Goal: Information Seeking & Learning: Check status

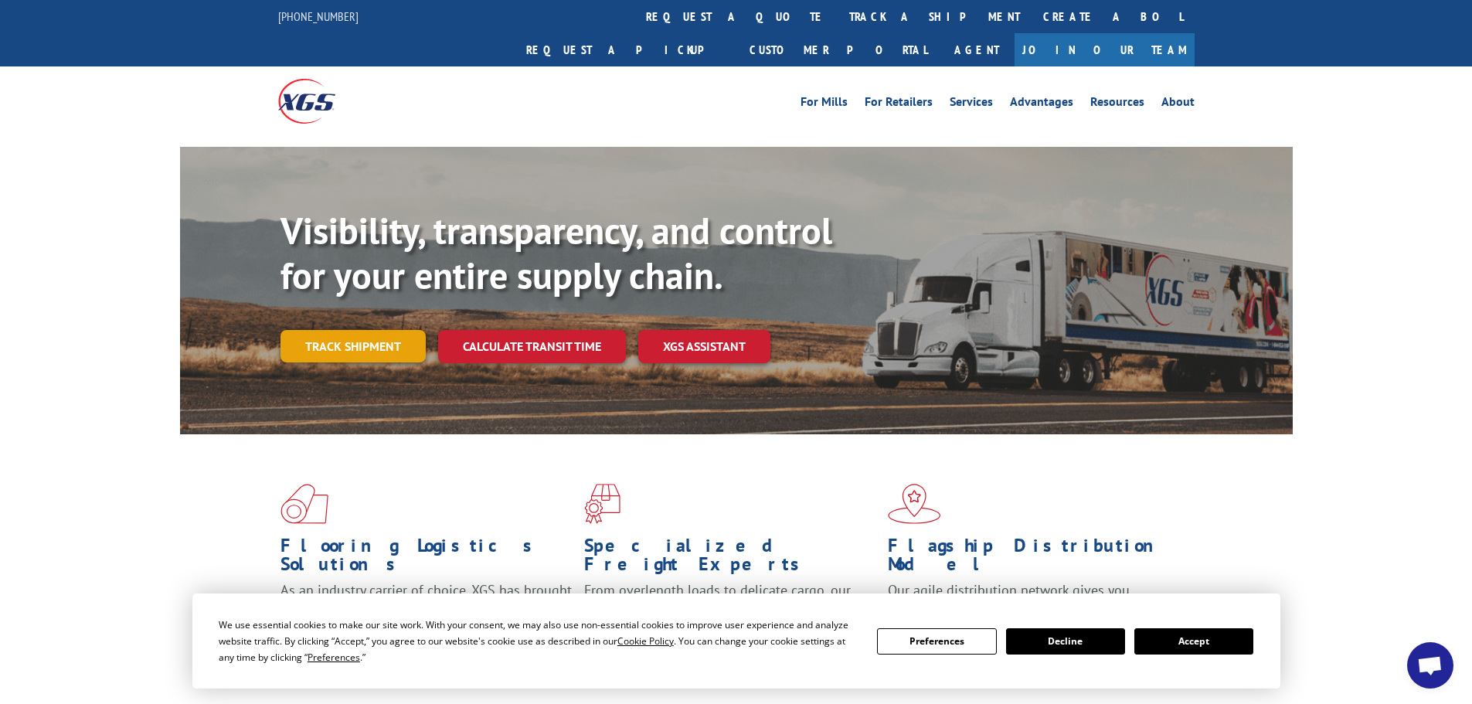
click at [378, 334] on div "Visibility, transparency, and control for your entire supply chain. Track shipm…" at bounding box center [786, 317] width 1012 height 216
click at [376, 330] on link "Track shipment" at bounding box center [352, 346] width 145 height 32
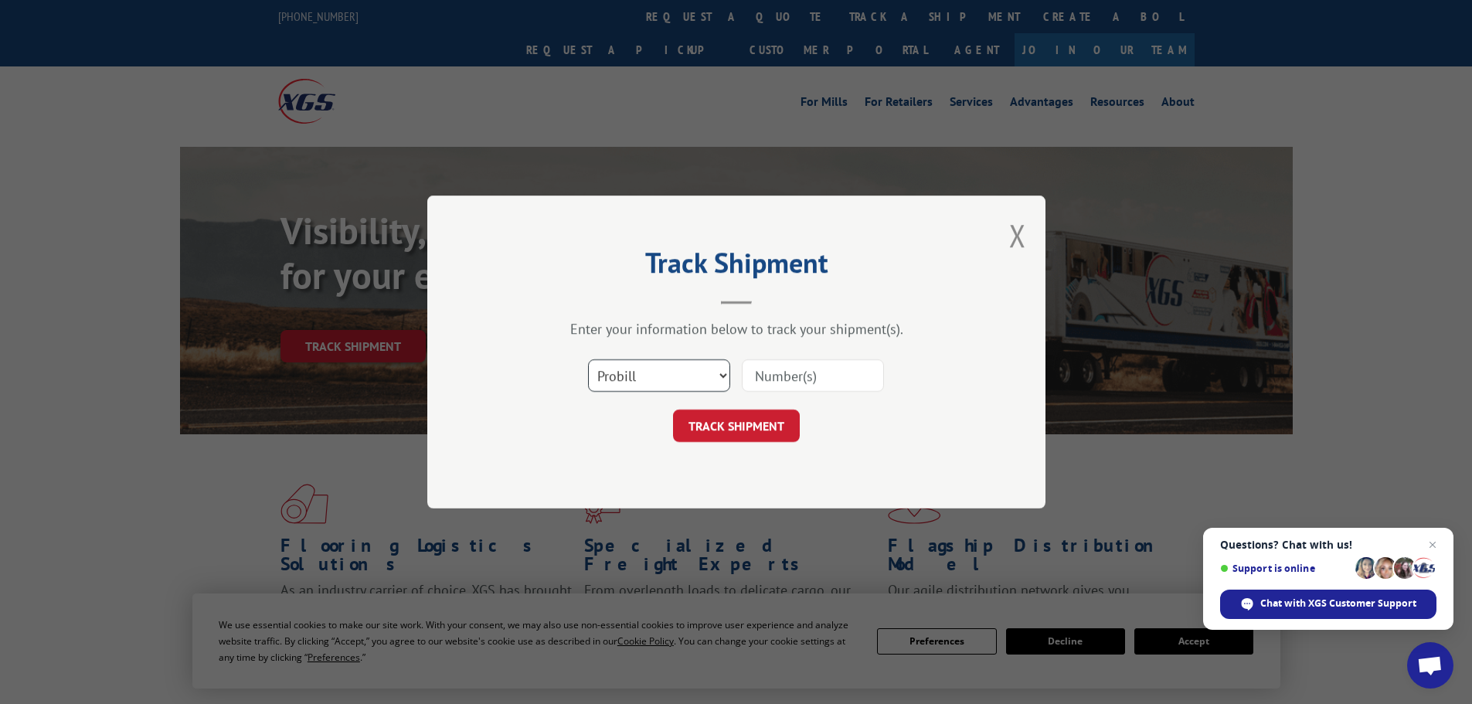
click at [722, 375] on select "Select category... Probill BOL PO" at bounding box center [659, 375] width 142 height 32
select select "bol"
click at [588, 359] on select "Select category... Probill BOL PO" at bounding box center [659, 375] width 142 height 32
paste input "5549182"
type input "5549182"
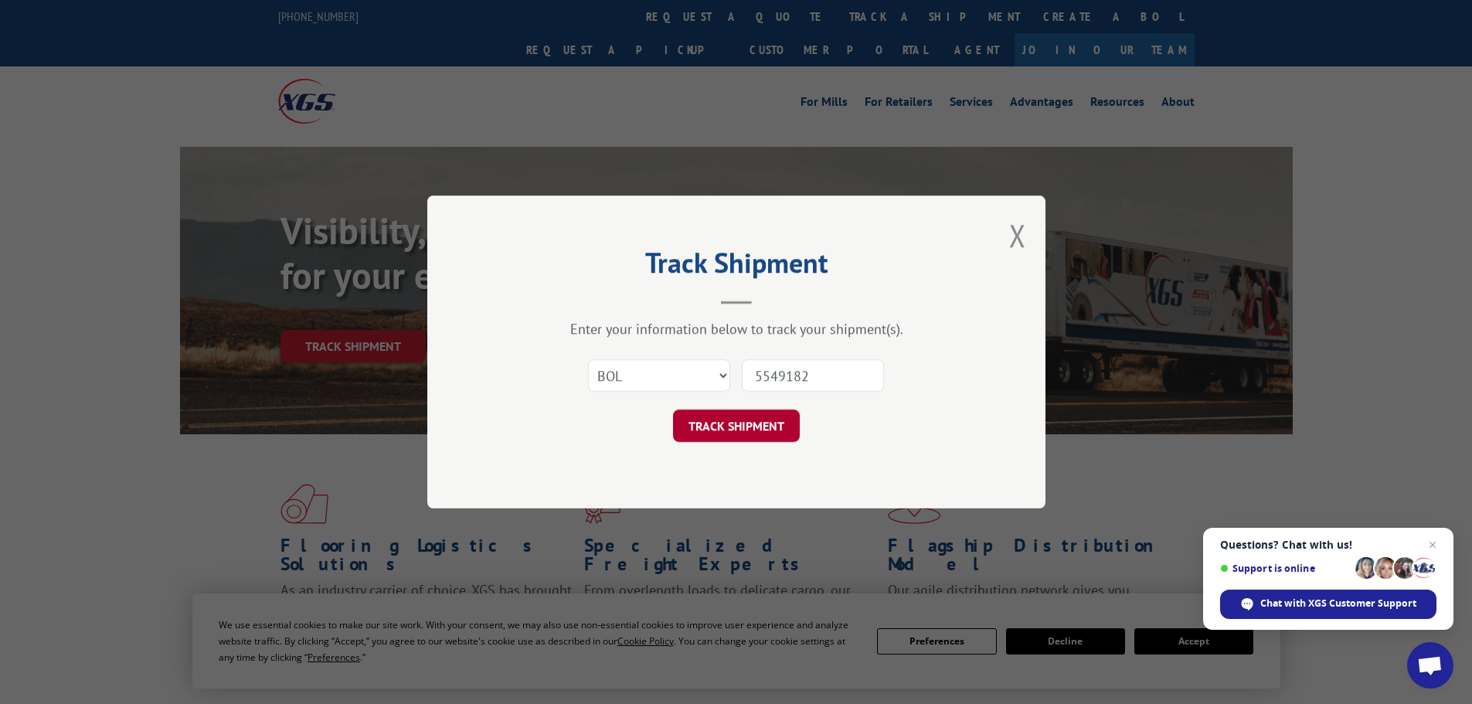
click at [745, 422] on button "TRACK SHIPMENT" at bounding box center [736, 425] width 127 height 32
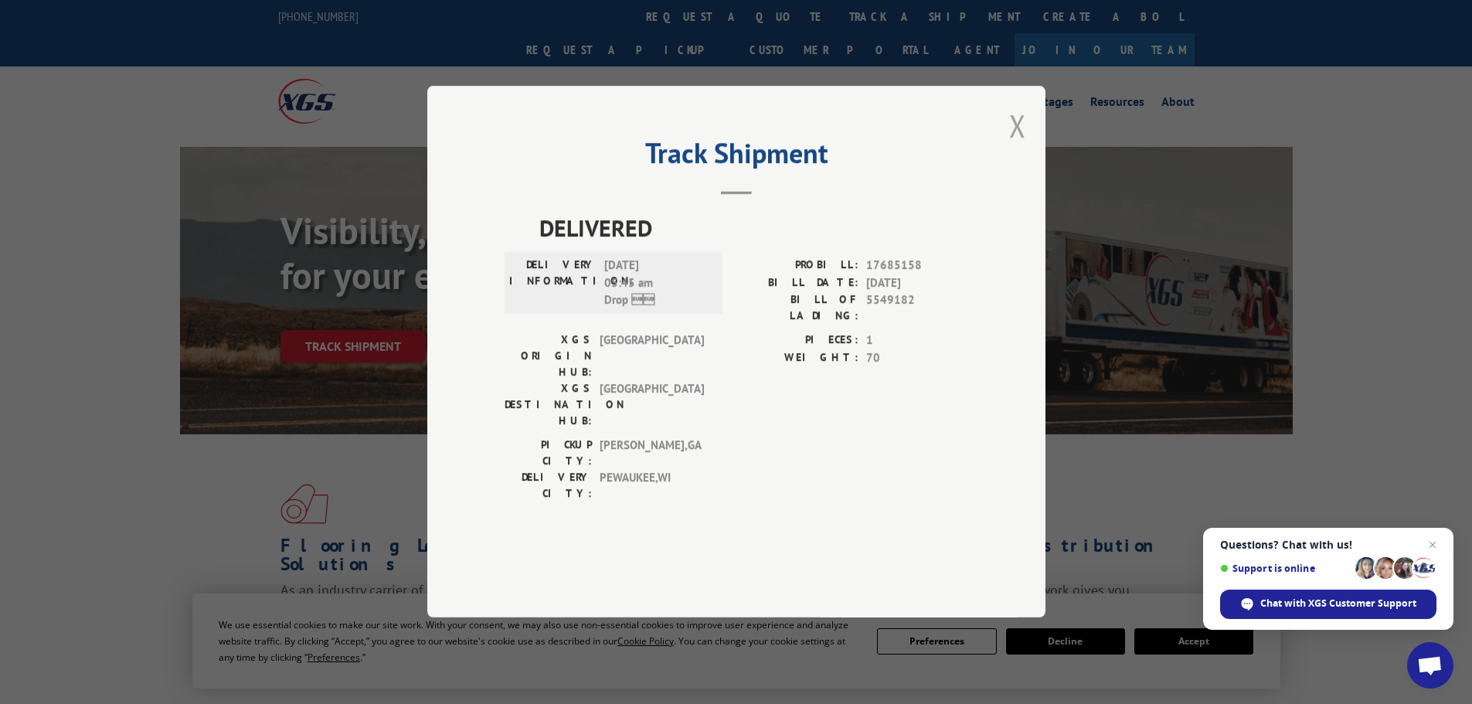
click at [1016, 146] on button "Close modal" at bounding box center [1017, 125] width 17 height 41
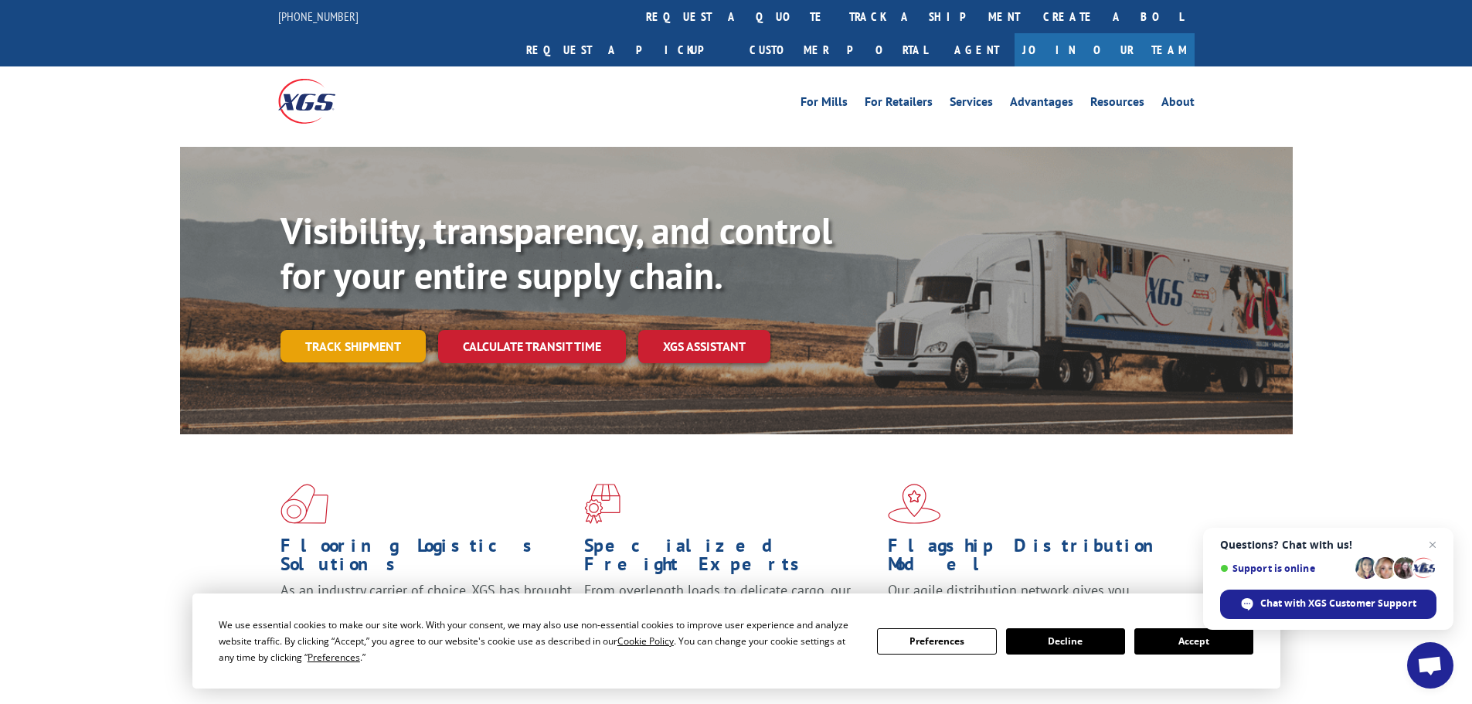
click at [374, 330] on link "Track shipment" at bounding box center [352, 346] width 145 height 32
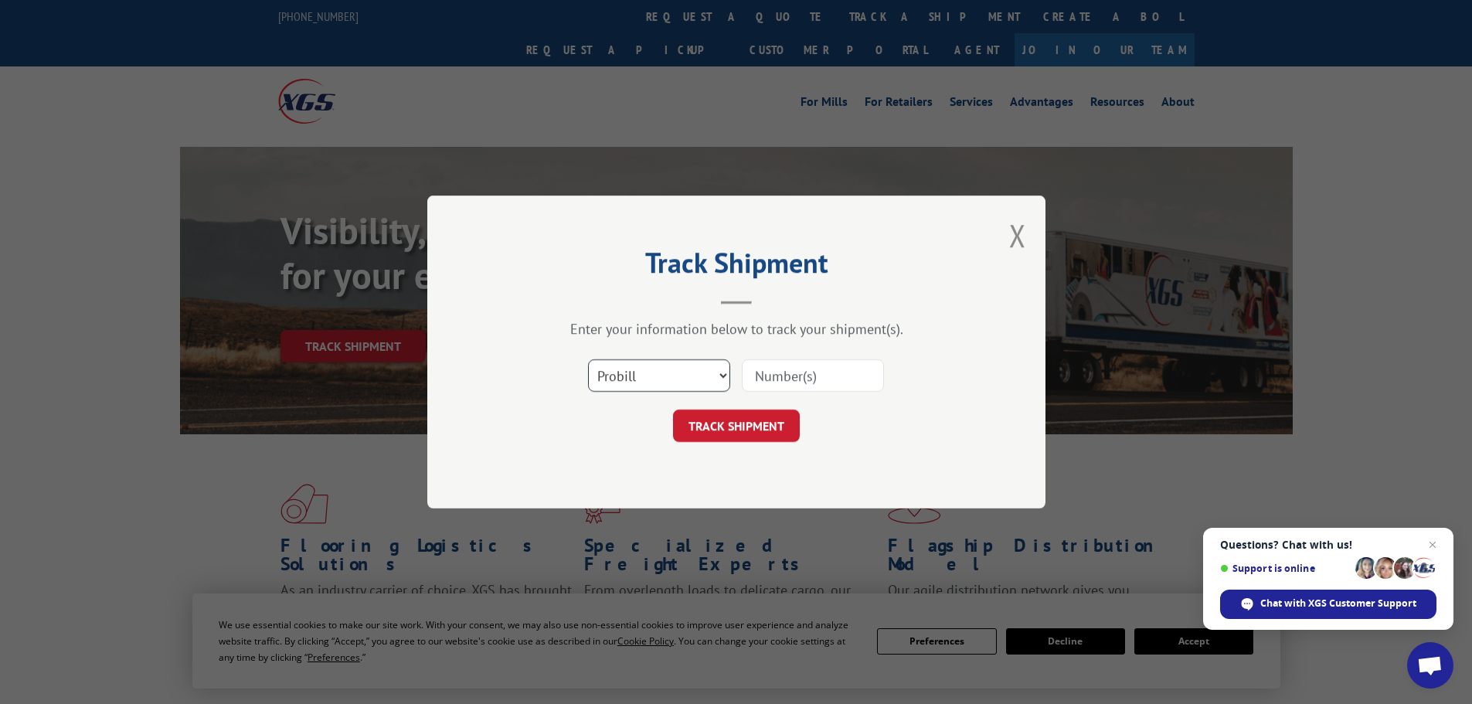
click at [723, 374] on select "Select category... Probill BOL PO" at bounding box center [659, 375] width 142 height 32
select select "bol"
click at [588, 359] on select "Select category... Probill BOL PO" at bounding box center [659, 375] width 142 height 32
paste input "7078942"
type input "7078942"
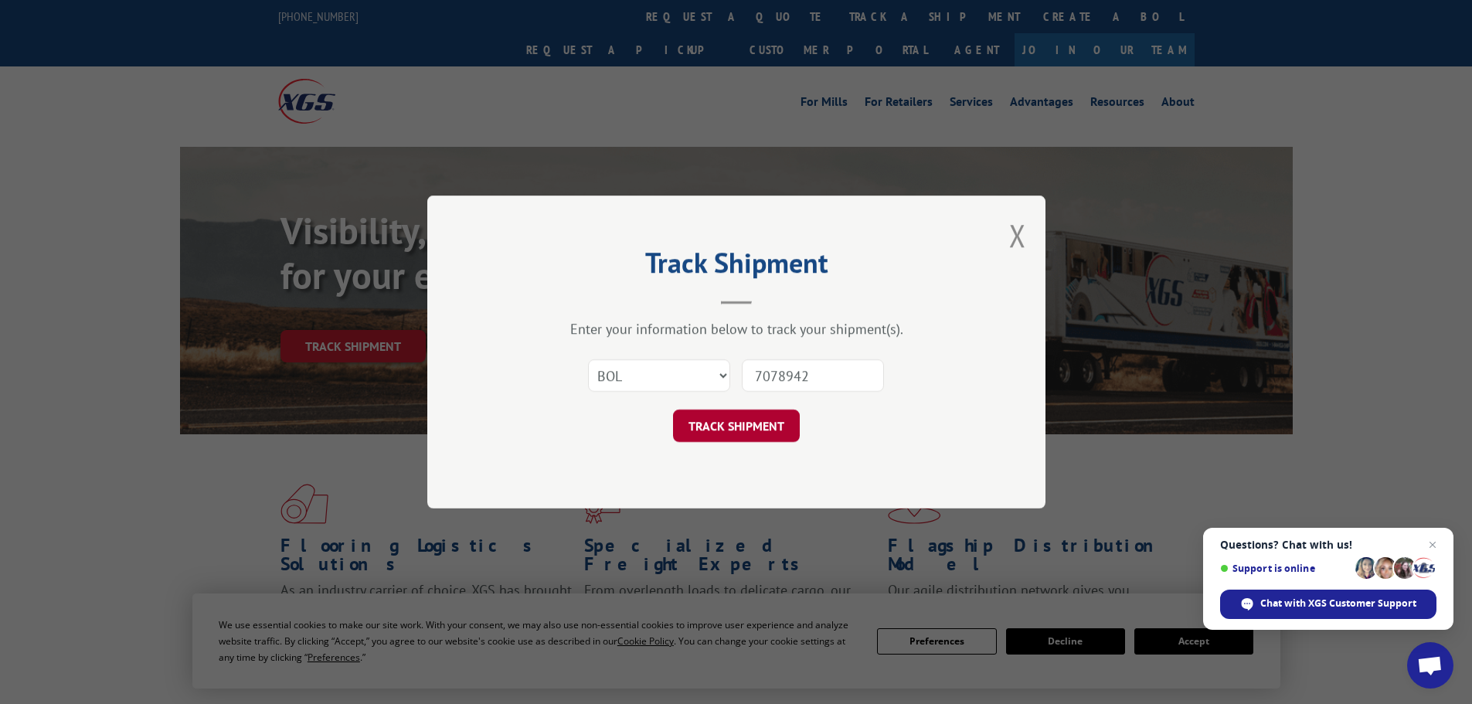
click at [735, 422] on button "TRACK SHIPMENT" at bounding box center [736, 425] width 127 height 32
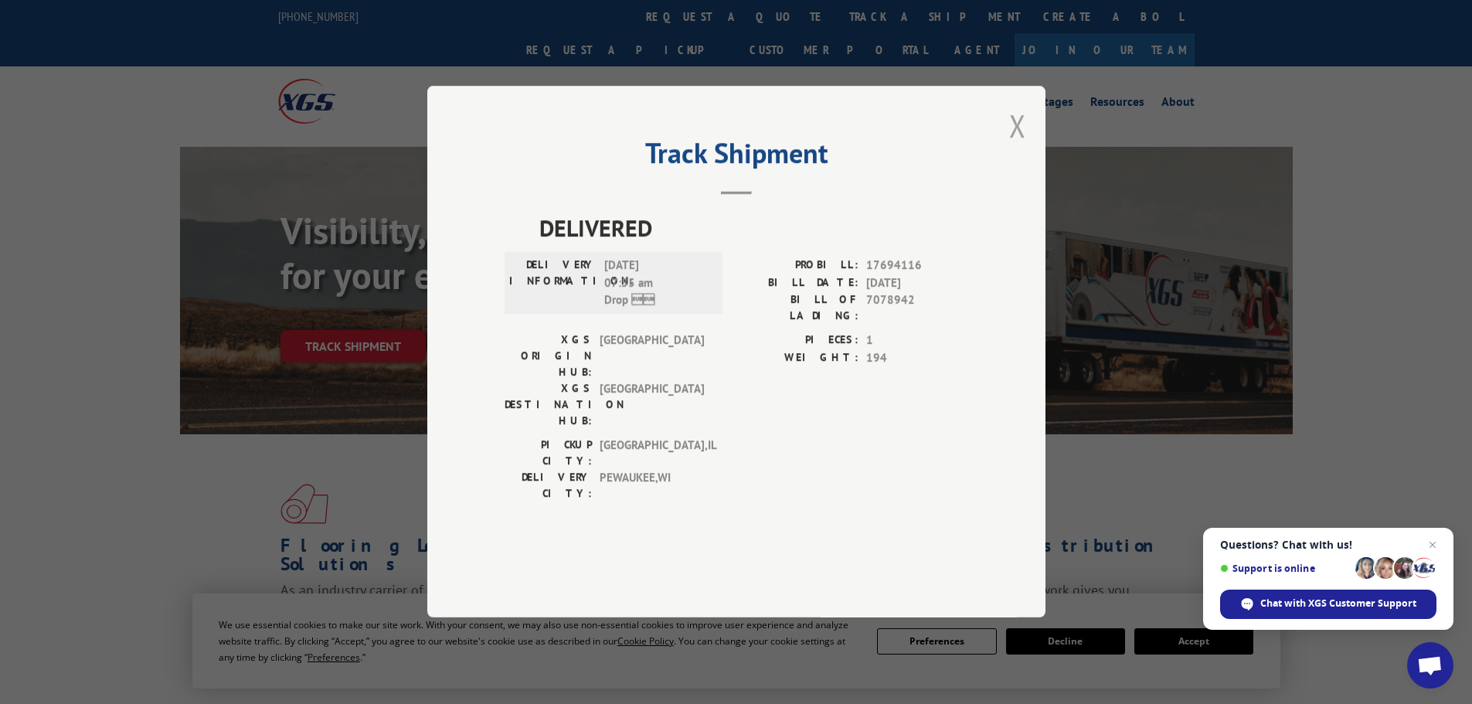
click at [1014, 146] on button "Close modal" at bounding box center [1017, 125] width 17 height 41
